Goal: Transaction & Acquisition: Purchase product/service

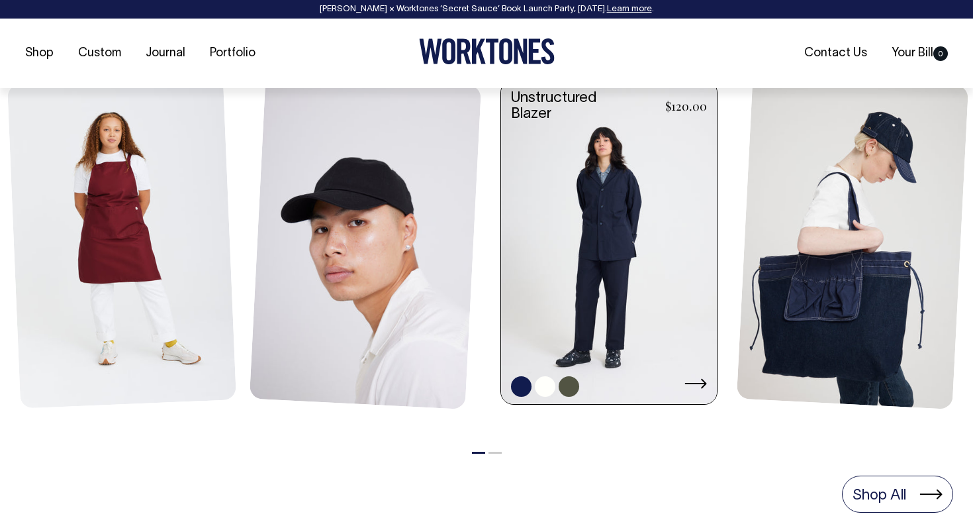
scroll to position [608, 0]
click at [600, 248] on link at bounding box center [609, 242] width 216 height 326
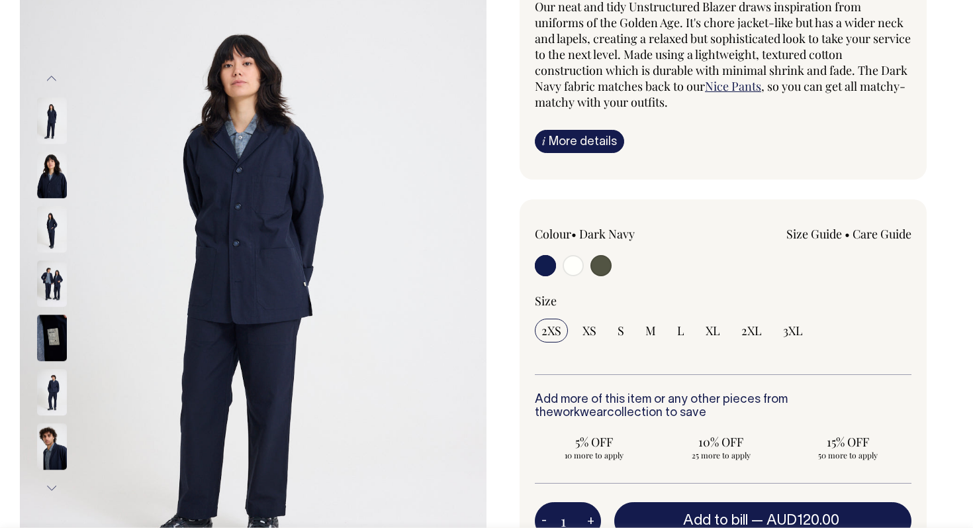
scroll to position [155, 0]
click at [56, 228] on img at bounding box center [52, 229] width 30 height 46
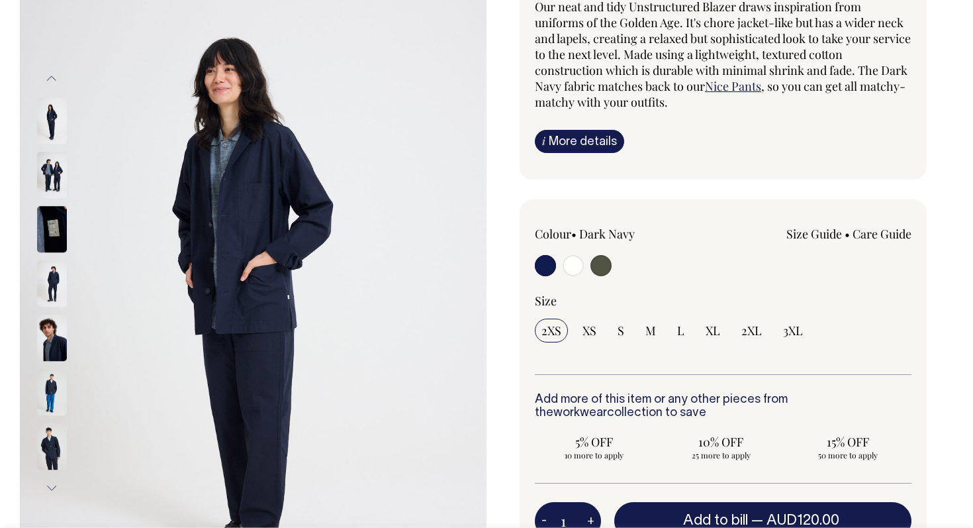
click at [58, 187] on img at bounding box center [52, 175] width 30 height 46
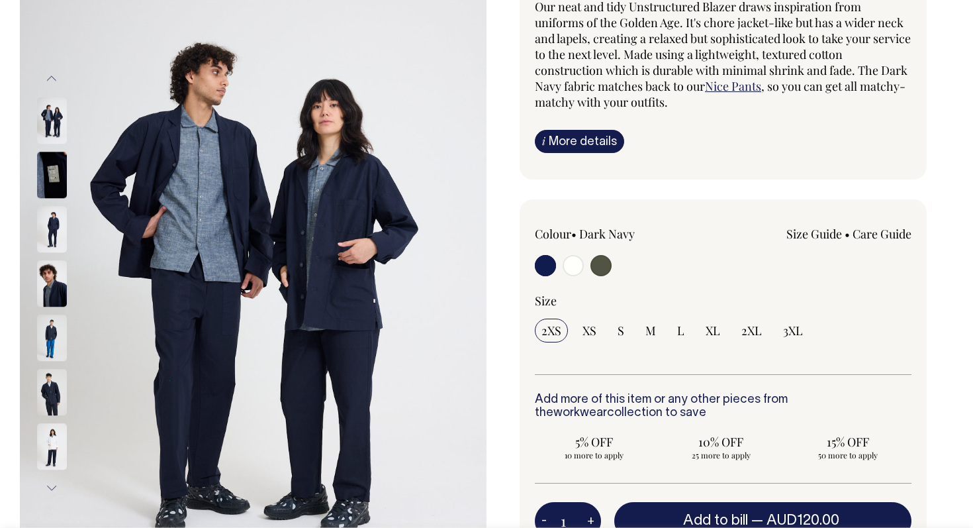
click at [54, 166] on img at bounding box center [52, 175] width 30 height 46
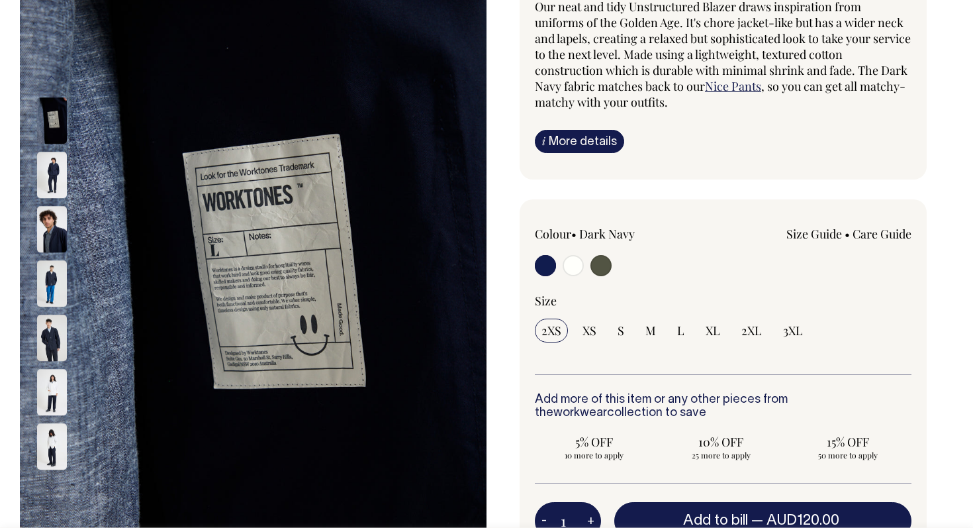
click at [50, 220] on div at bounding box center [69, 229] width 66 height 54
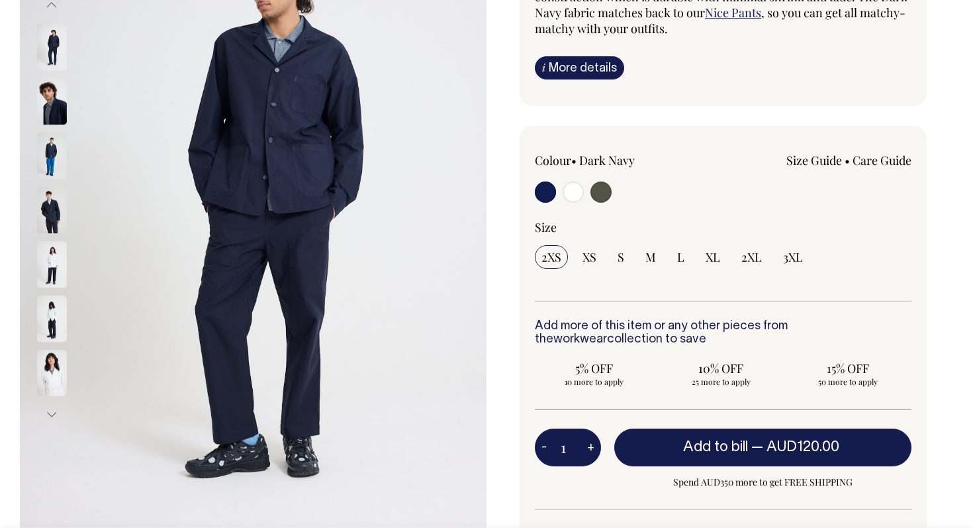
scroll to position [229, 0]
click at [56, 209] on img at bounding box center [52, 209] width 30 height 46
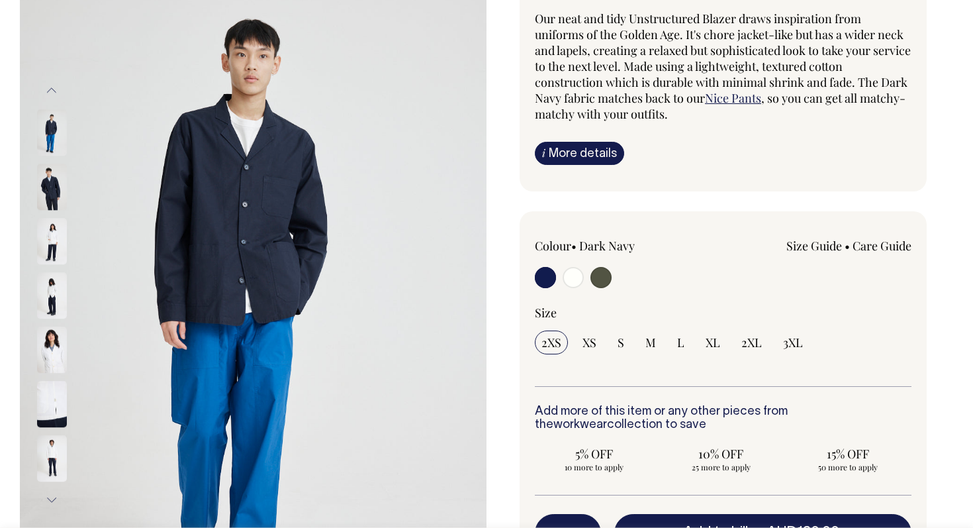
scroll to position [143, 0]
click at [49, 183] on img at bounding box center [52, 186] width 30 height 46
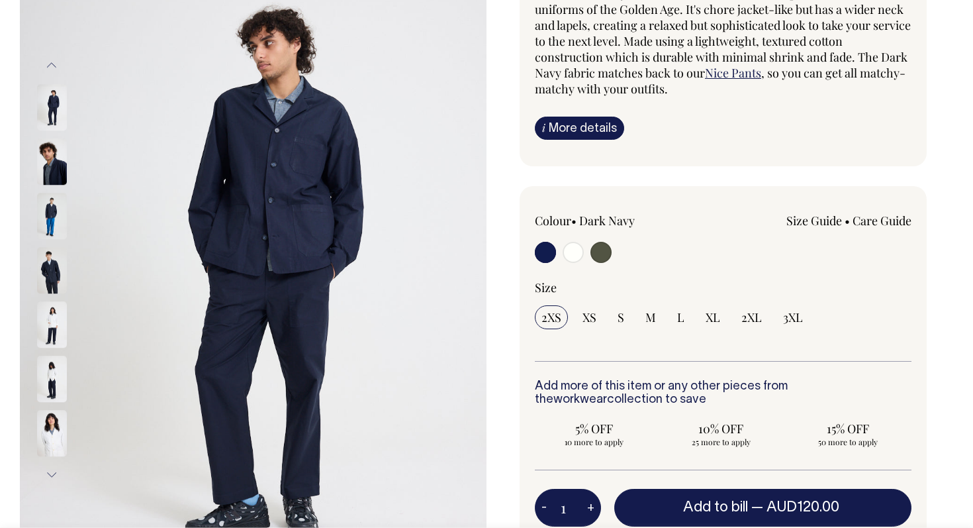
scroll to position [169, 0]
